Goal: Task Accomplishment & Management: Use online tool/utility

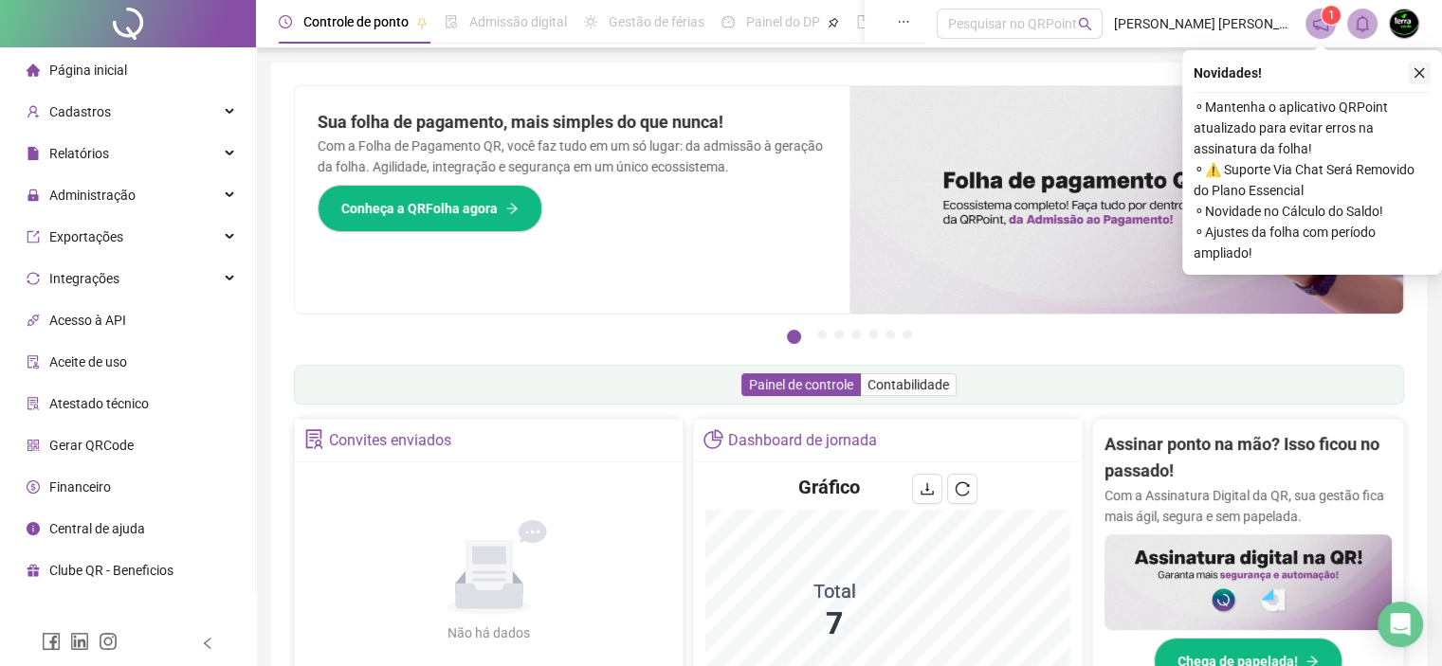
click at [1422, 79] on icon "close" at bounding box center [1419, 72] width 13 height 13
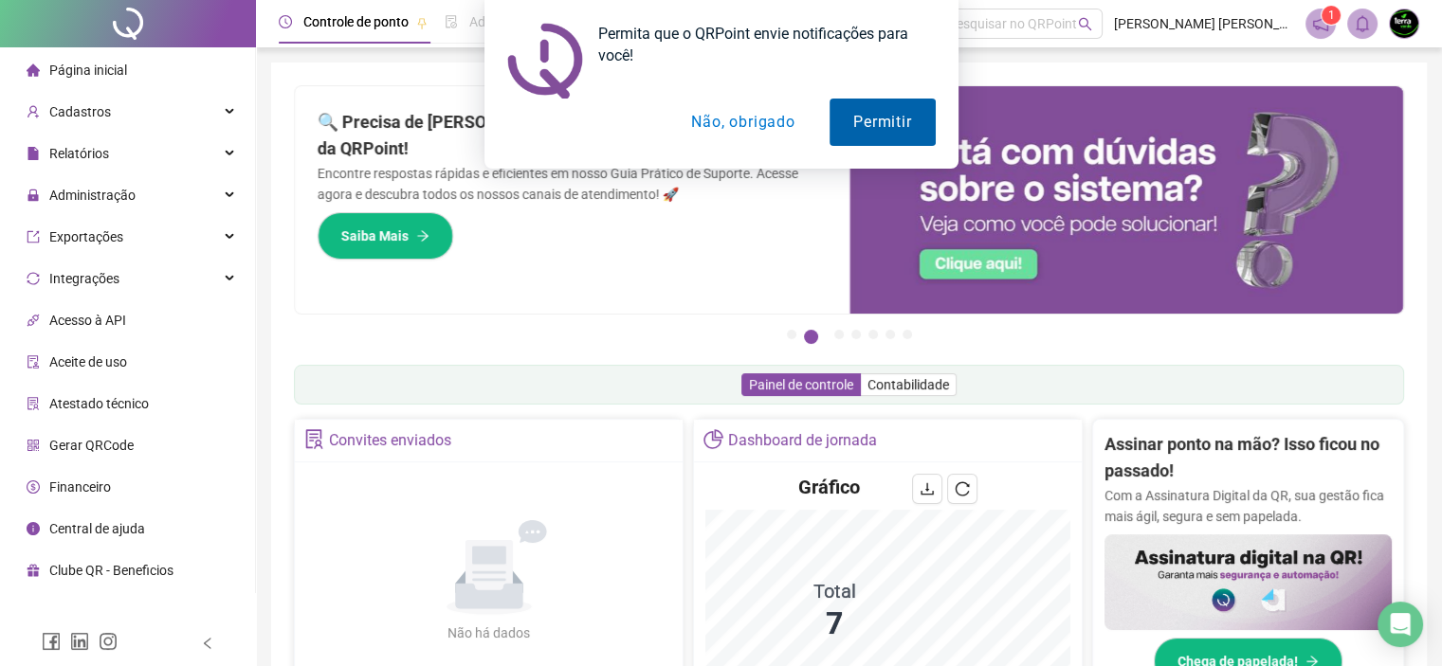
click at [888, 117] on button "Permitir" at bounding box center [882, 122] width 105 height 47
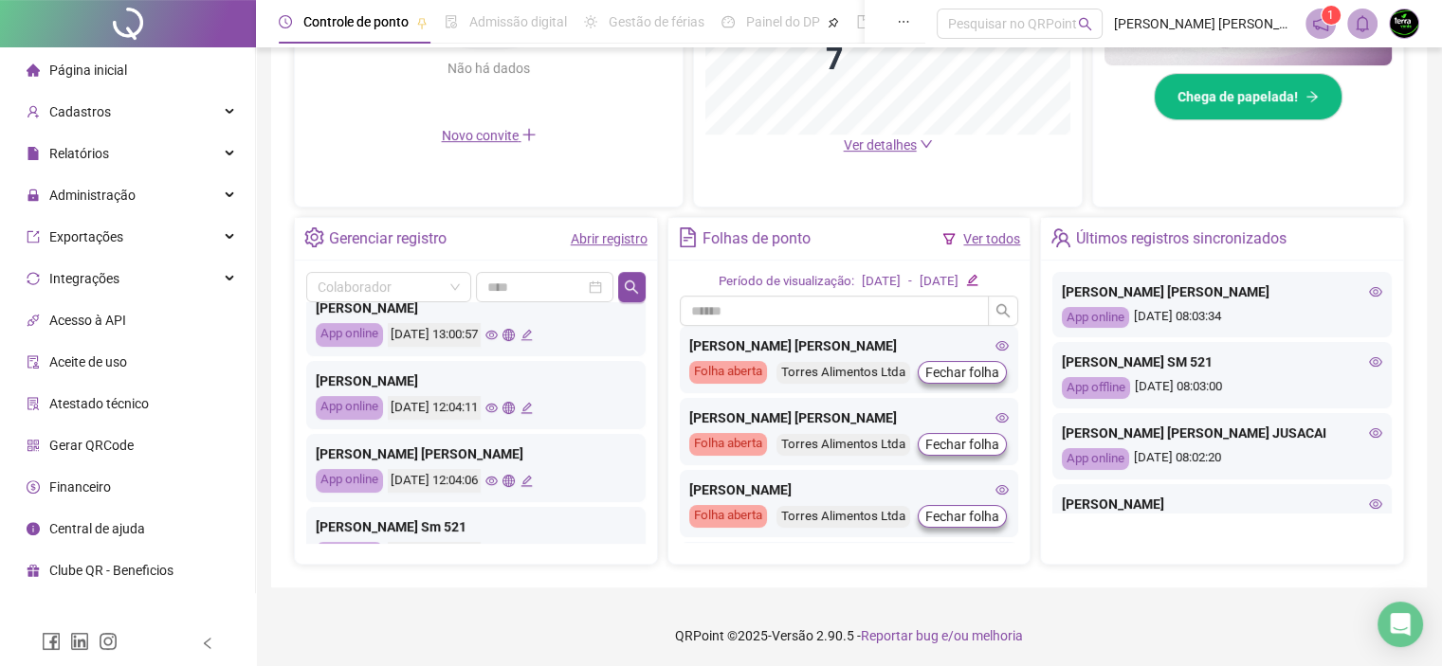
scroll to position [569, 0]
click at [356, 331] on div "App online" at bounding box center [349, 334] width 67 height 24
click at [353, 317] on div "[PERSON_NAME] App online [DATE] 13:00:57" at bounding box center [475, 321] width 339 height 68
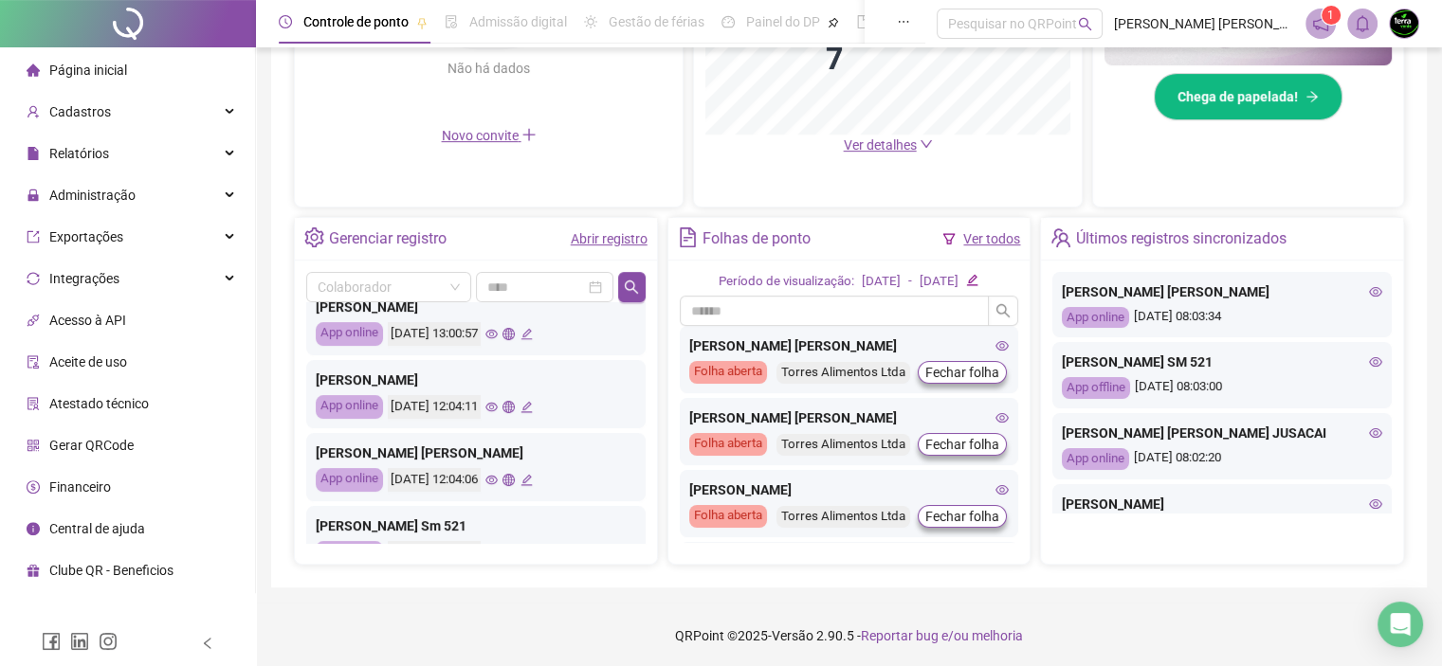
click at [353, 317] on div "[PERSON_NAME] App online [DATE] 13:00:57" at bounding box center [475, 321] width 339 height 68
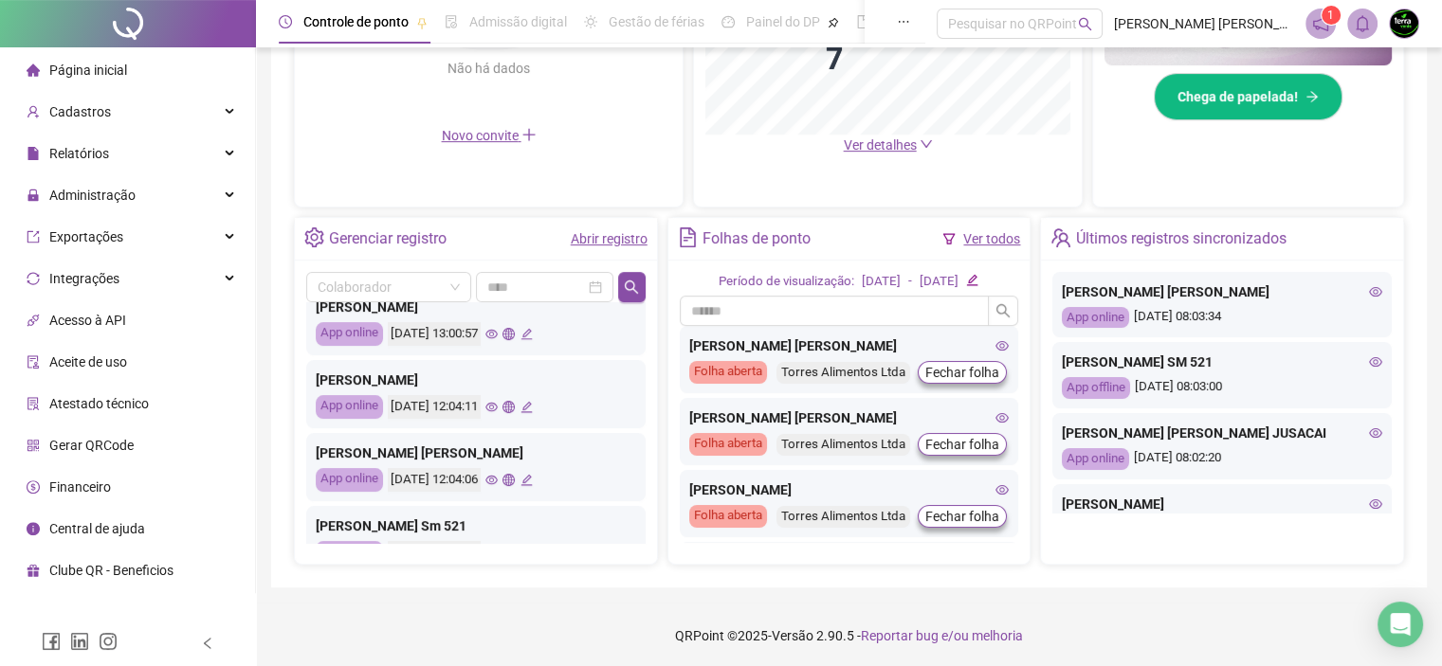
click at [353, 317] on div "[PERSON_NAME] App online [DATE] 13:00:57" at bounding box center [475, 321] width 339 height 68
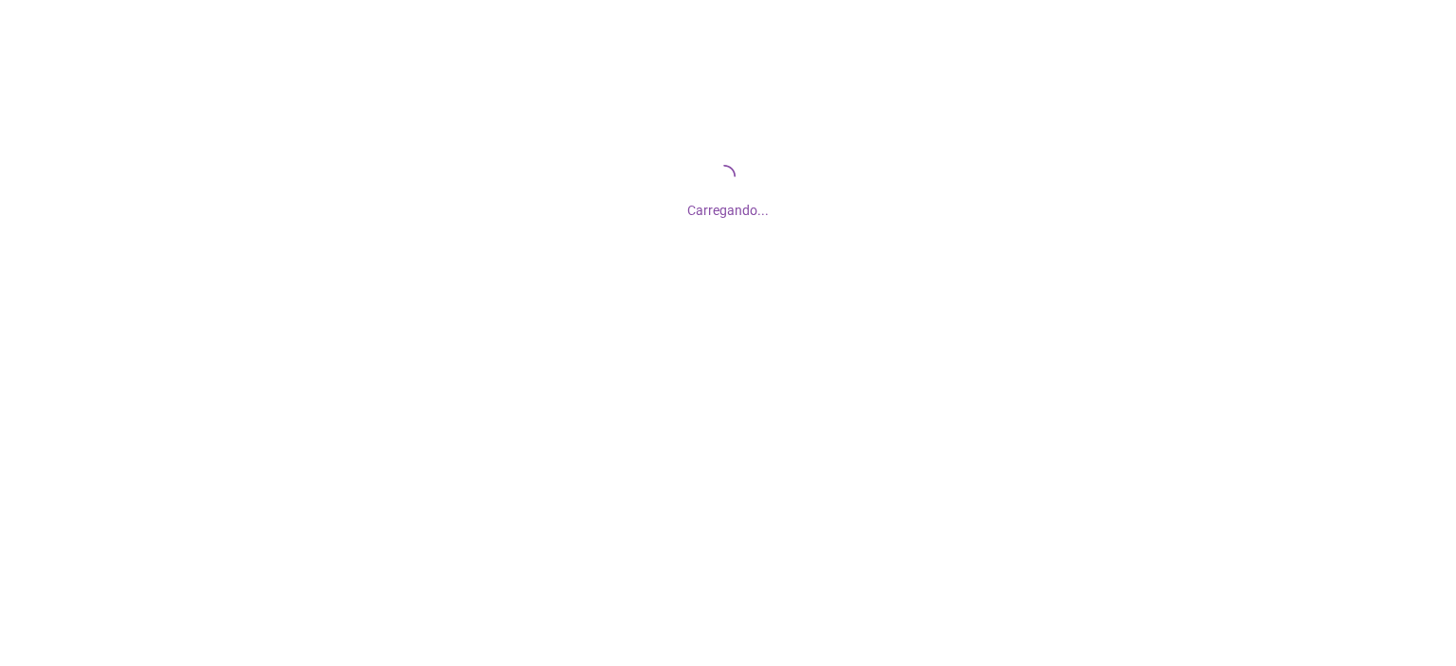
click at [353, 317] on div "Carregando..." at bounding box center [728, 189] width 1456 height 379
drag, startPoint x: 0, startPoint y: 0, endPoint x: 353, endPoint y: 317, distance: 474.0
click at [353, 317] on div "Carregando..." at bounding box center [728, 189] width 1456 height 379
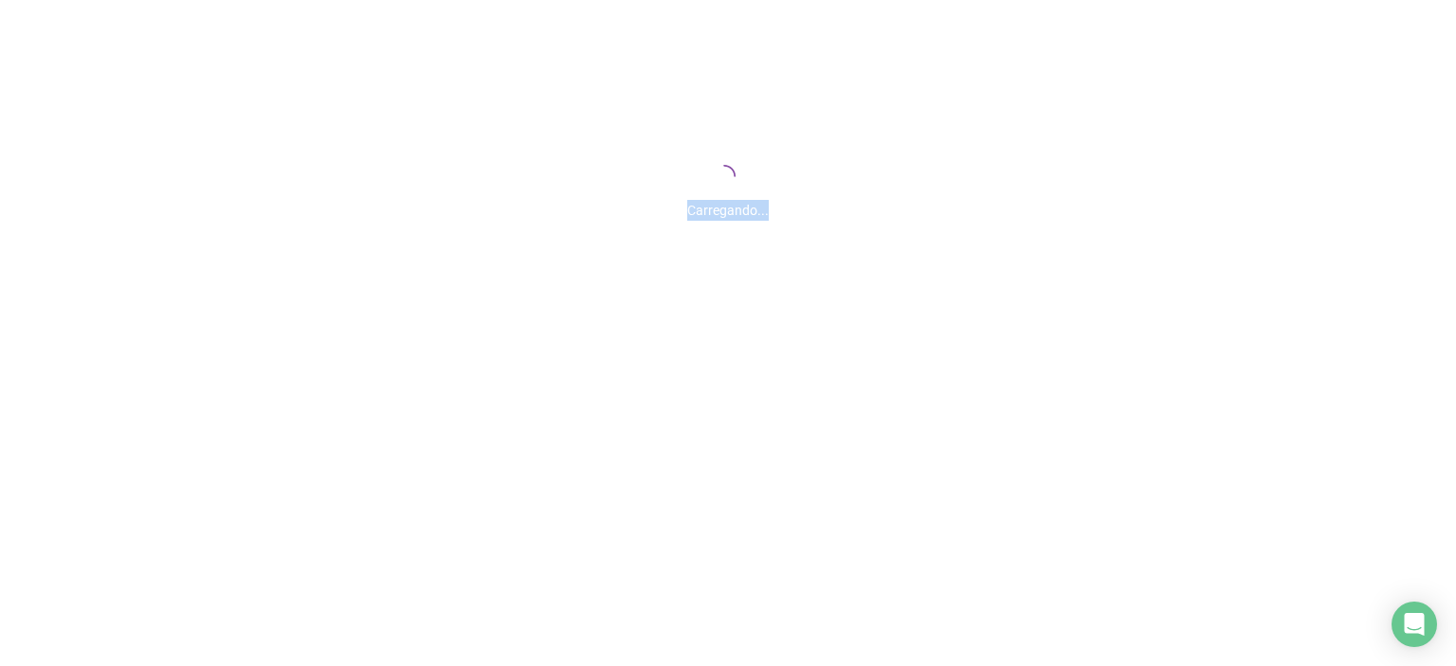
click at [353, 317] on div "Carregando..." at bounding box center [728, 189] width 1456 height 379
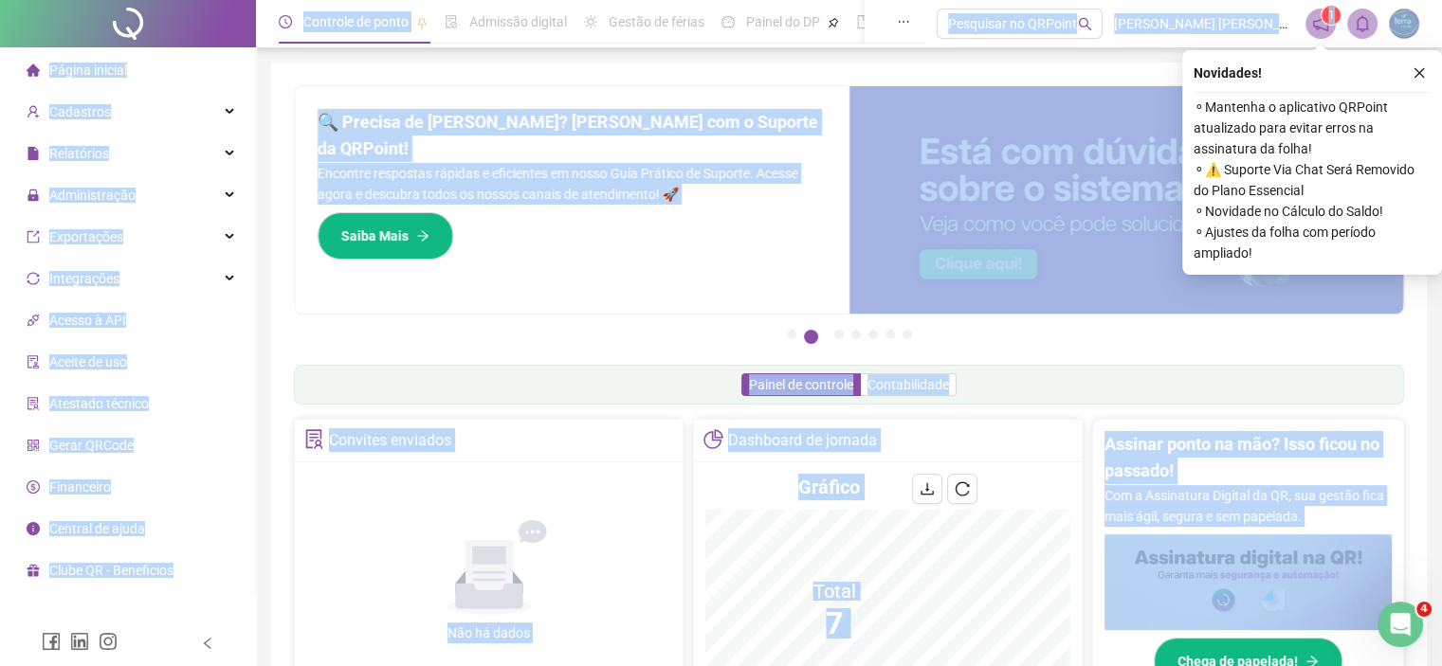
click at [353, 317] on div "Pague o QRPoint com Cartão de Crédito Sua assinatura: mais segurança, prática e…" at bounding box center [849, 217] width 1110 height 265
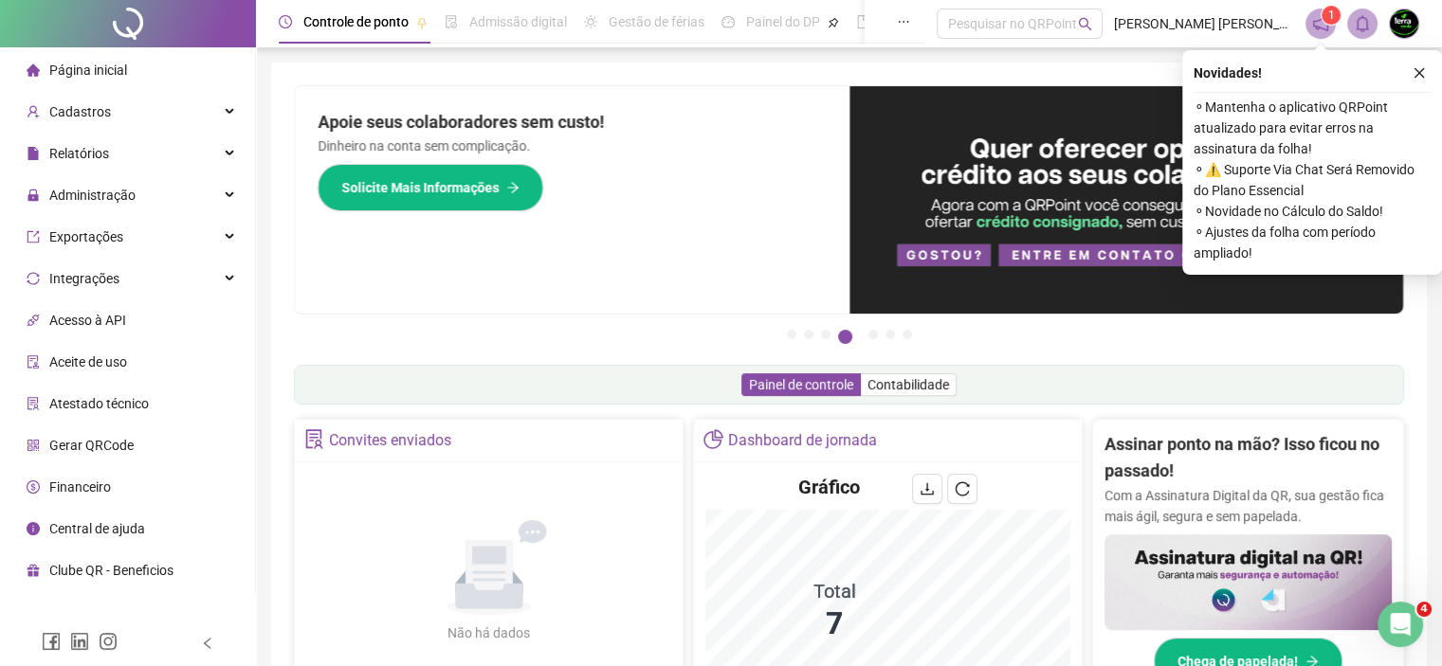
click at [353, 317] on div "Pague o QRPoint com Cartão de Crédito Sua assinatura: mais segurança, prática e…" at bounding box center [849, 217] width 1110 height 265
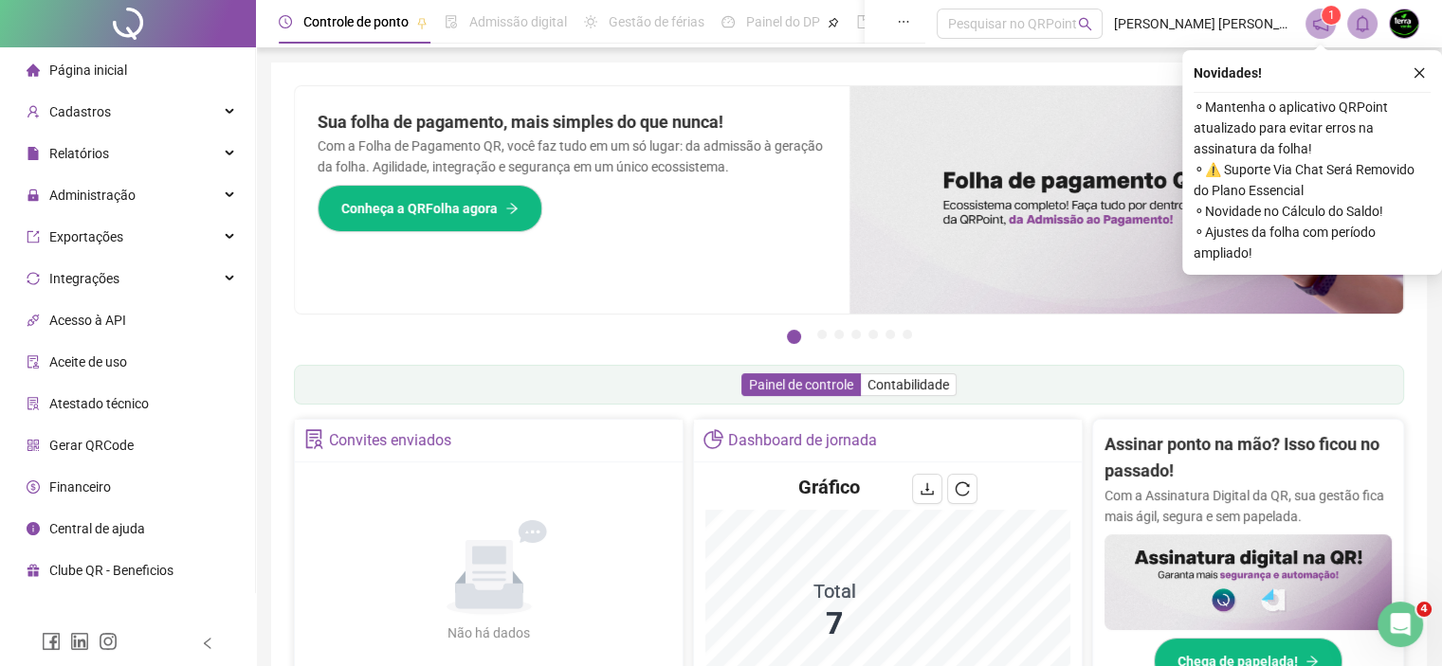
click at [353, 317] on div "Pague o QRPoint com Cartão de Crédito Sua assinatura: mais segurança, prática e…" at bounding box center [849, 217] width 1110 height 265
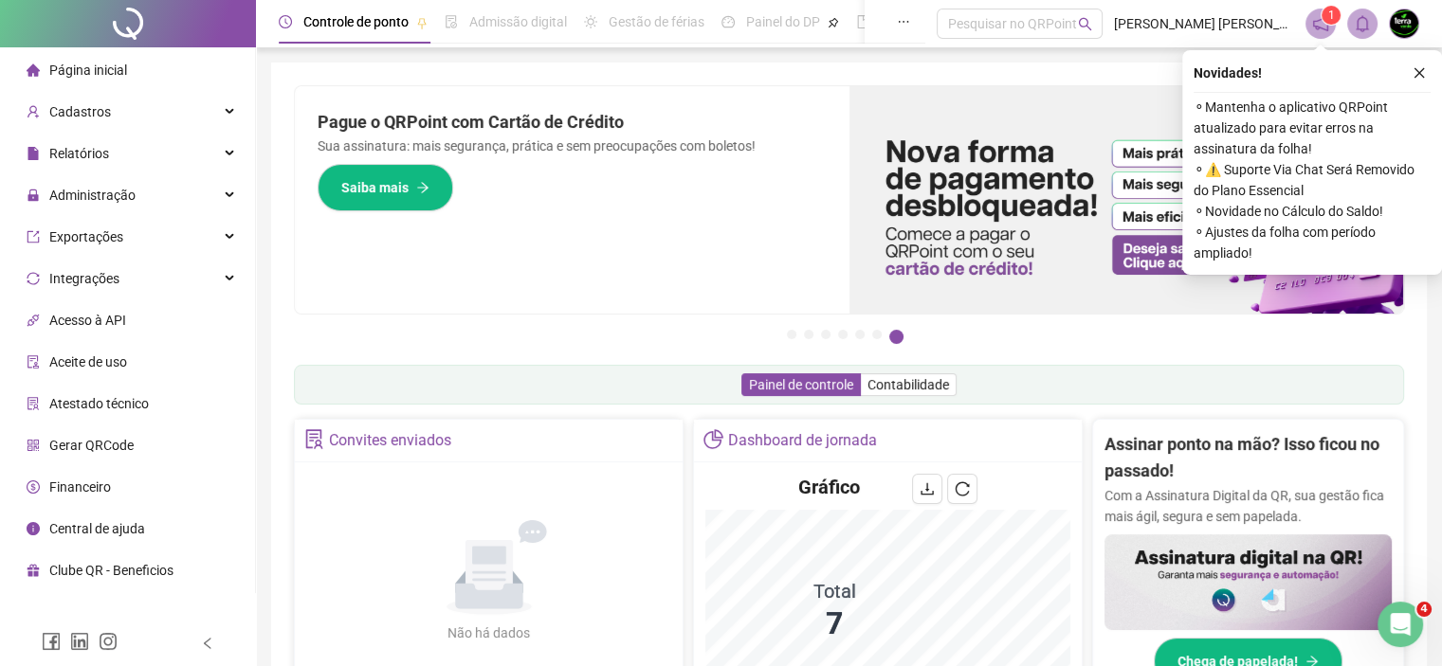
click at [353, 317] on div "Pague o QRPoint com Cartão de Crédito Sua assinatura: mais segurança, prática e…" at bounding box center [849, 217] width 1110 height 265
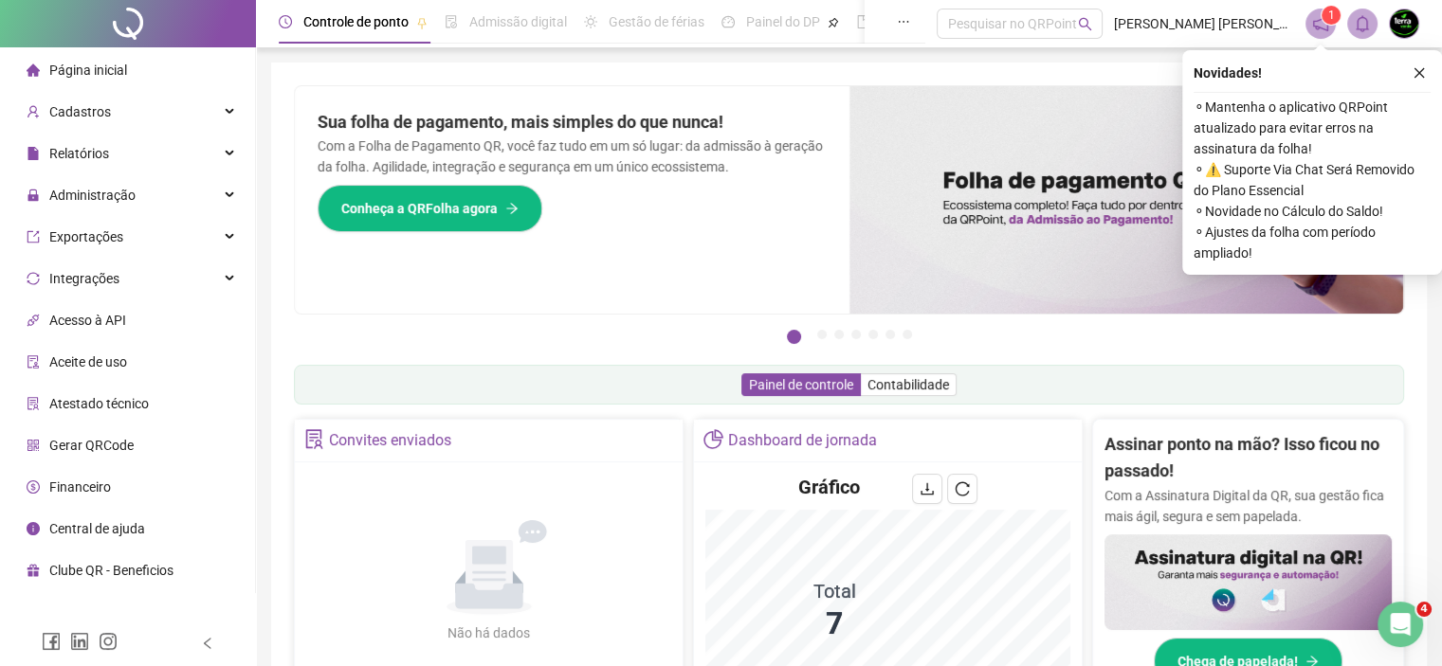
click at [353, 317] on div "Pague o QRPoint com Cartão de Crédito Sua assinatura: mais segurança, prática e…" at bounding box center [849, 217] width 1110 height 265
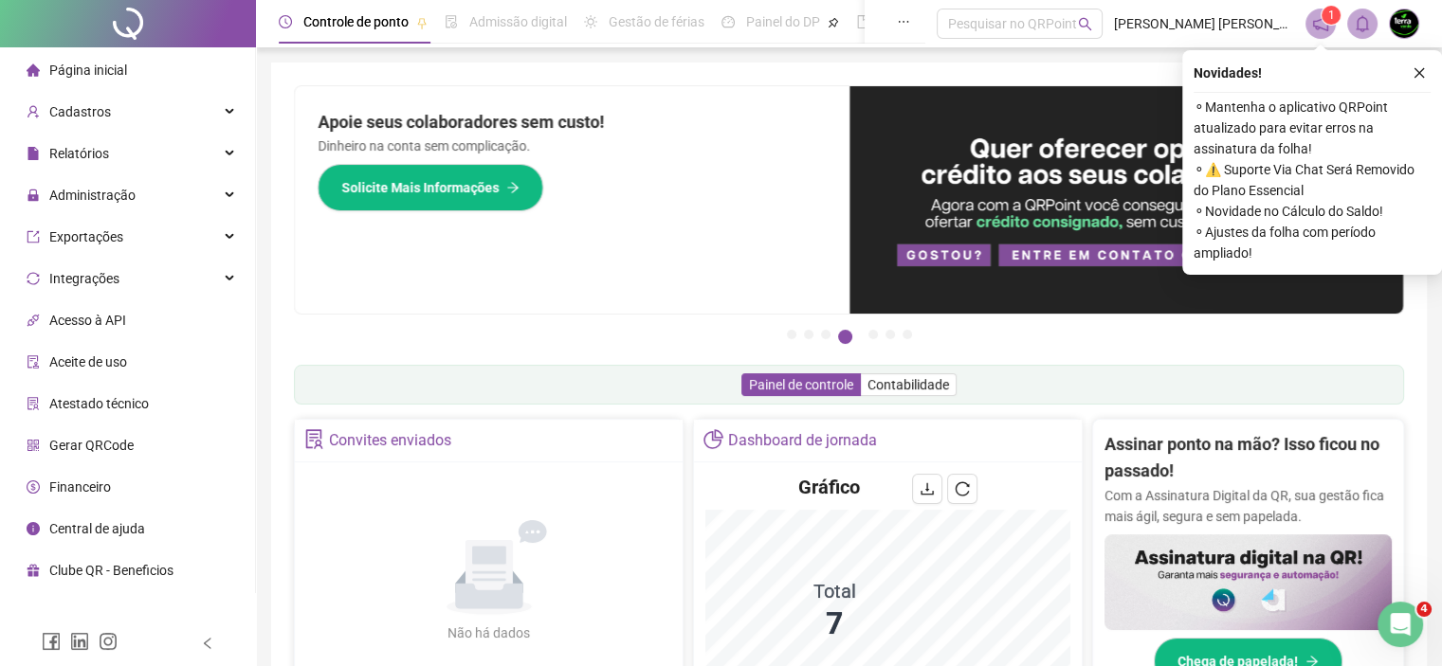
click at [321, 486] on div "Não há dados Não há dados" at bounding box center [488, 582] width 365 height 216
click at [1417, 77] on icon "close" at bounding box center [1419, 72] width 13 height 13
